Goal: Task Accomplishment & Management: Manage account settings

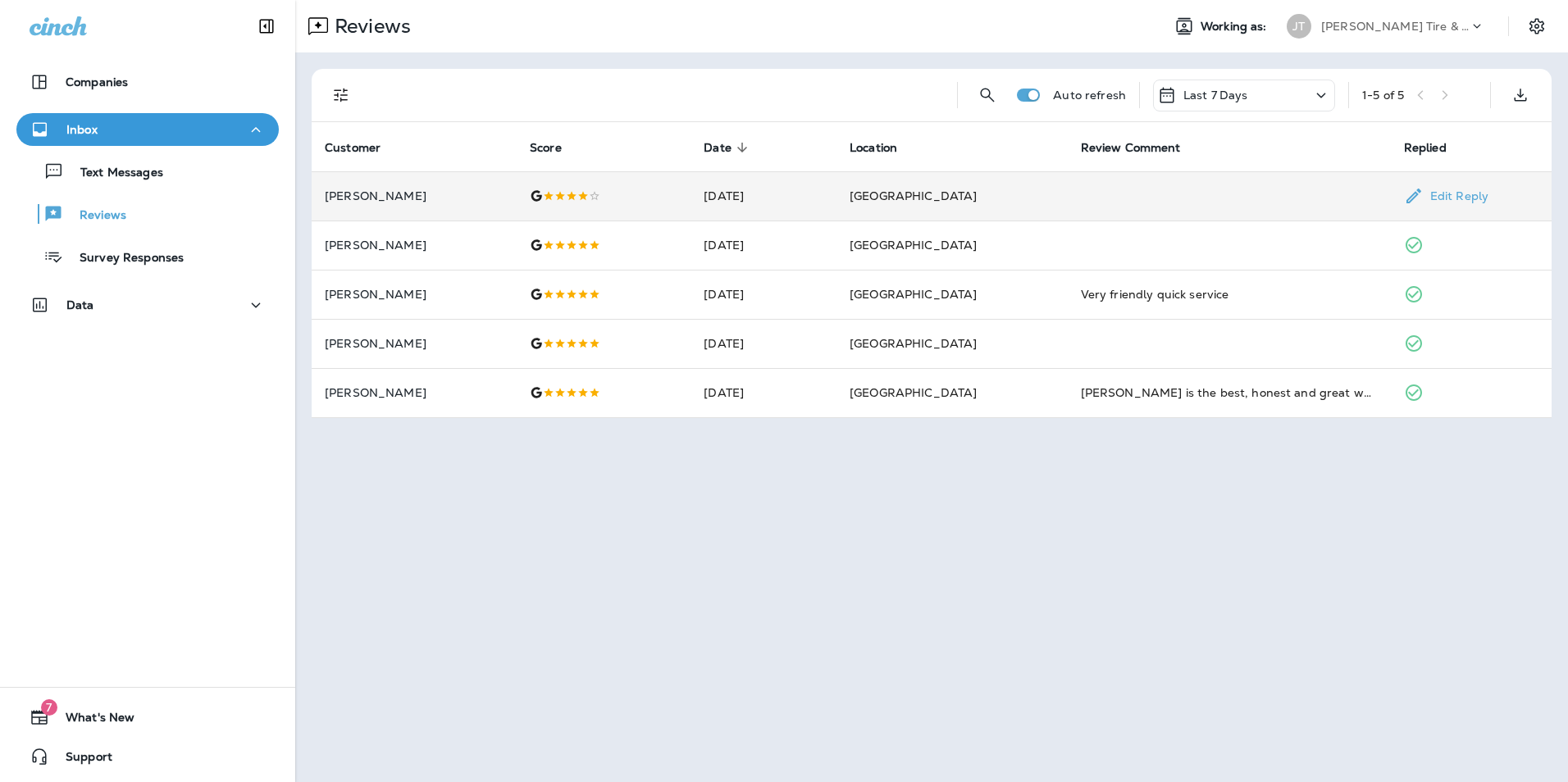
click at [372, 206] on td "[PERSON_NAME]" at bounding box center [414, 196] width 205 height 49
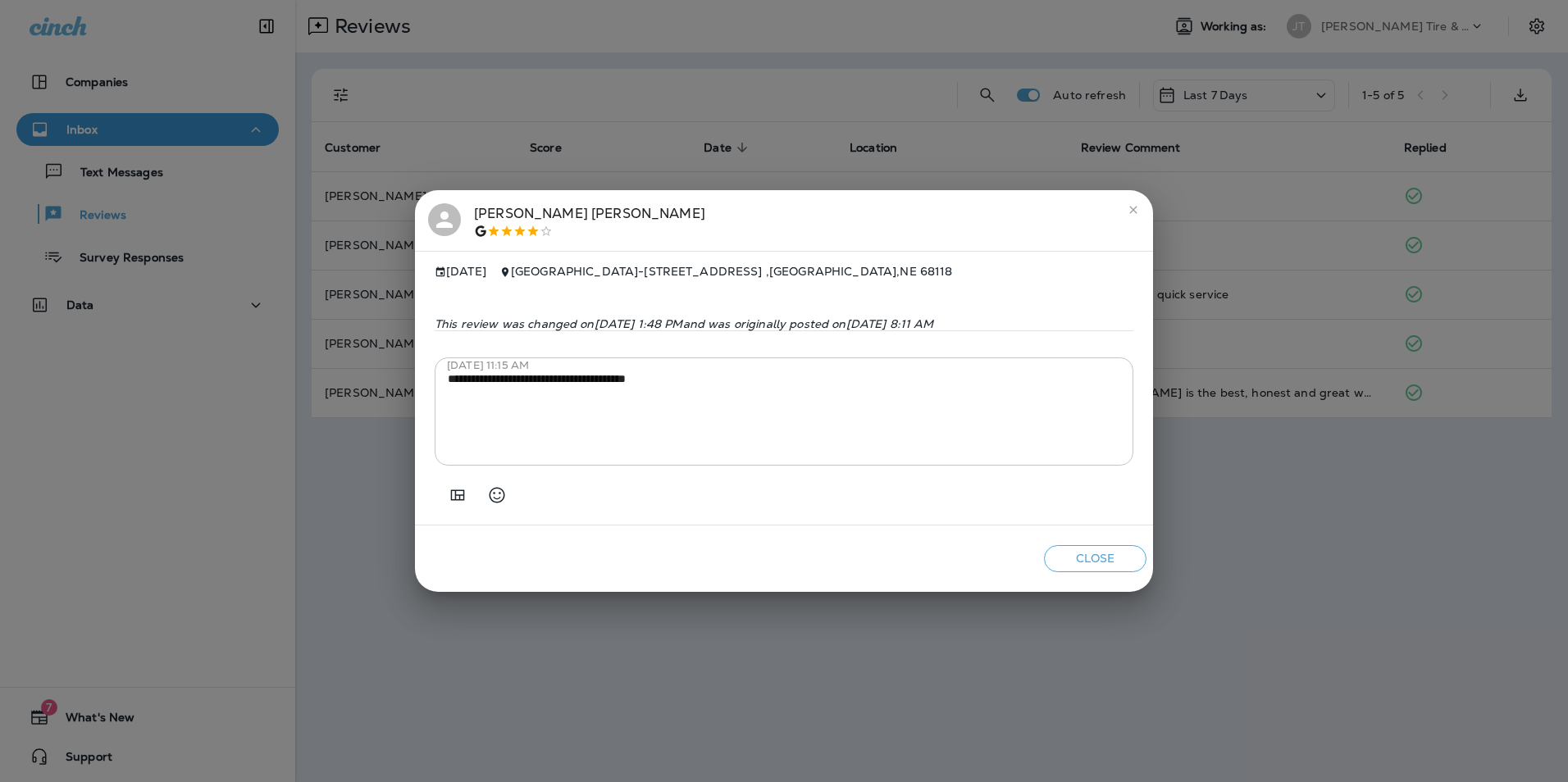
click at [1134, 206] on icon "close" at bounding box center [1133, 209] width 7 height 7
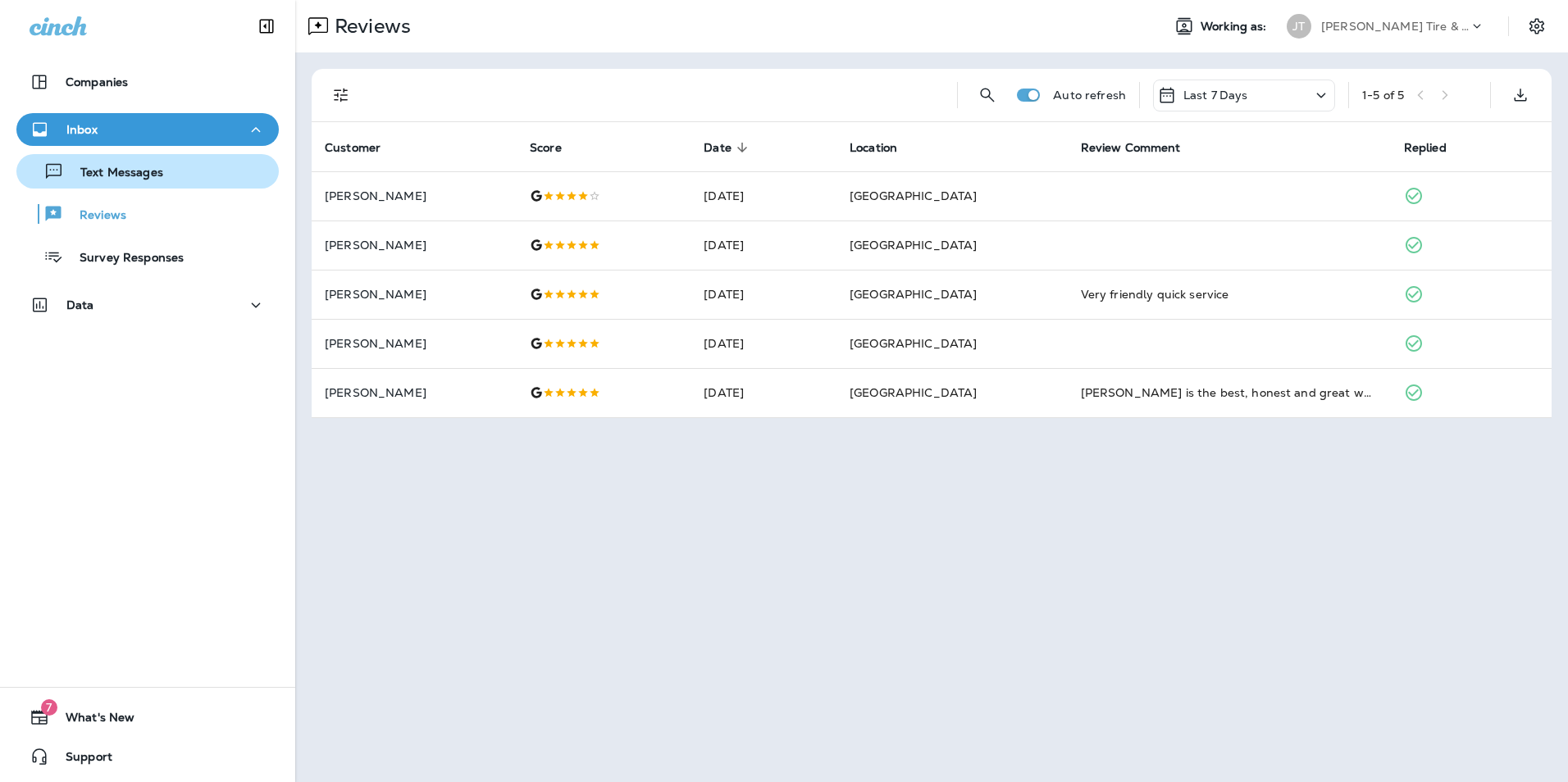
click at [147, 178] on p "Text Messages" at bounding box center [113, 173] width 99 height 15
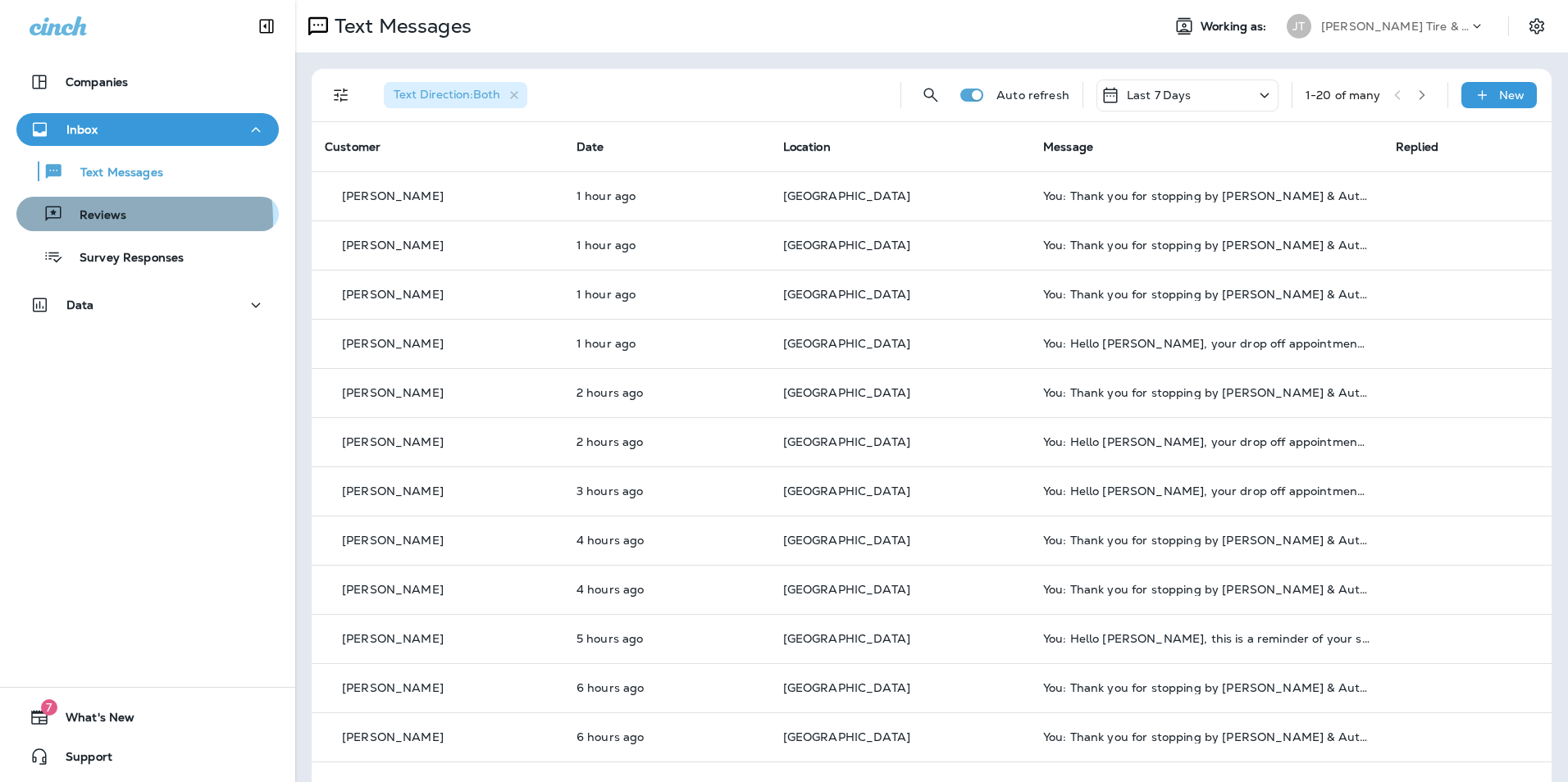
click at [111, 220] on p "Reviews" at bounding box center [94, 216] width 63 height 15
